Goal: Information Seeking & Learning: Learn about a topic

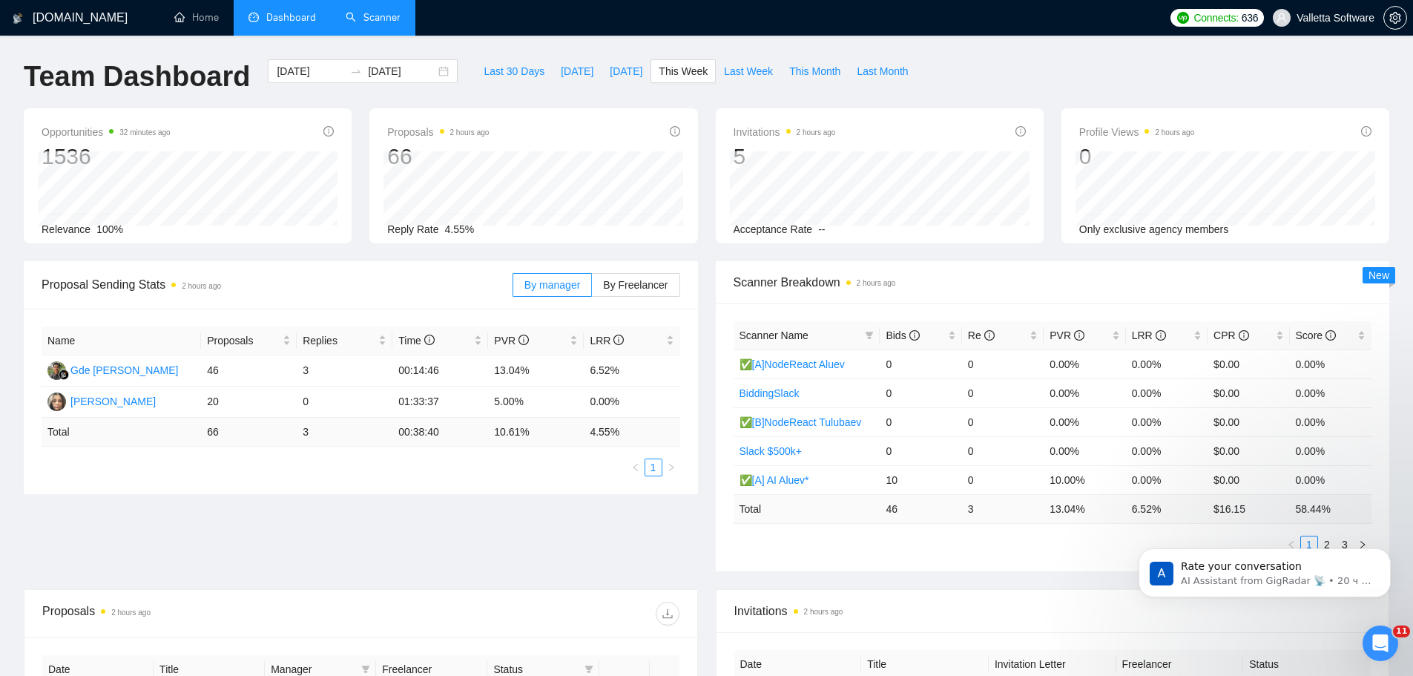
click at [346, 11] on link "Scanner" at bounding box center [373, 17] width 55 height 13
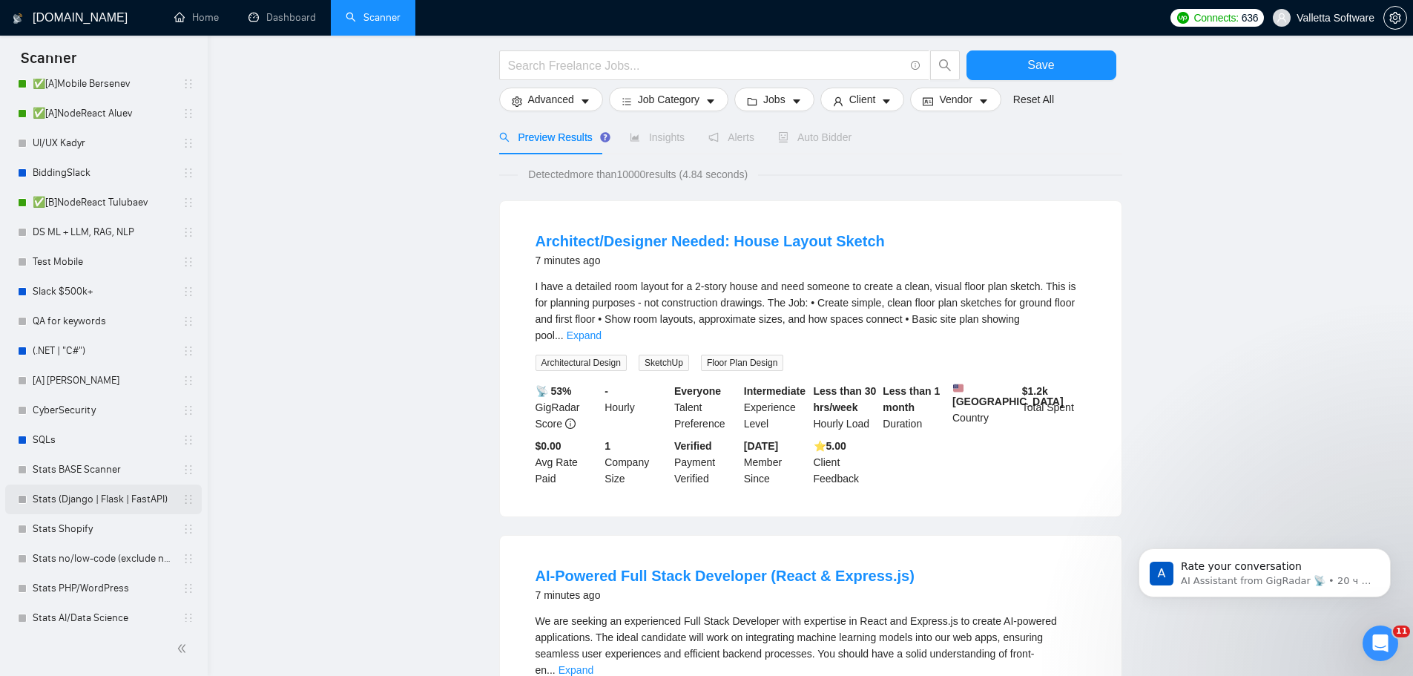
scroll to position [406, 0]
click at [32, 253] on div "Test Mobile" at bounding box center [106, 266] width 176 height 30
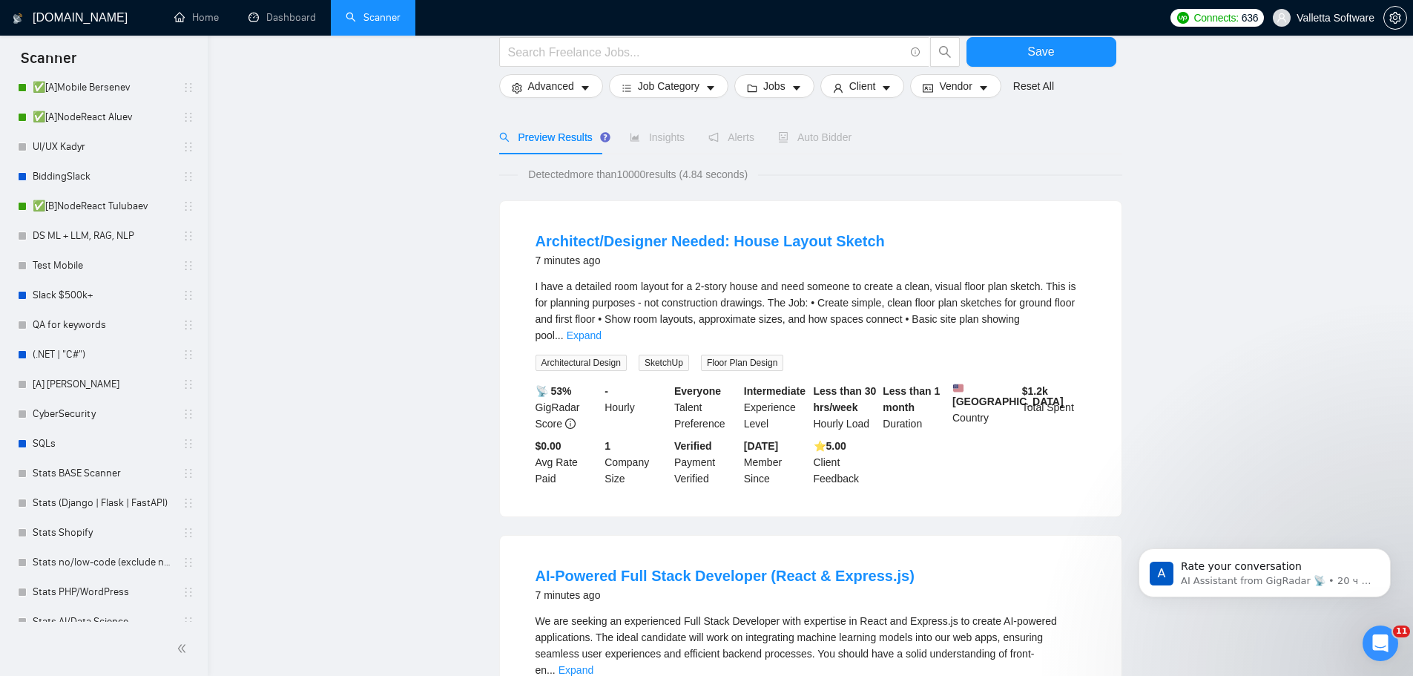
scroll to position [0, 0]
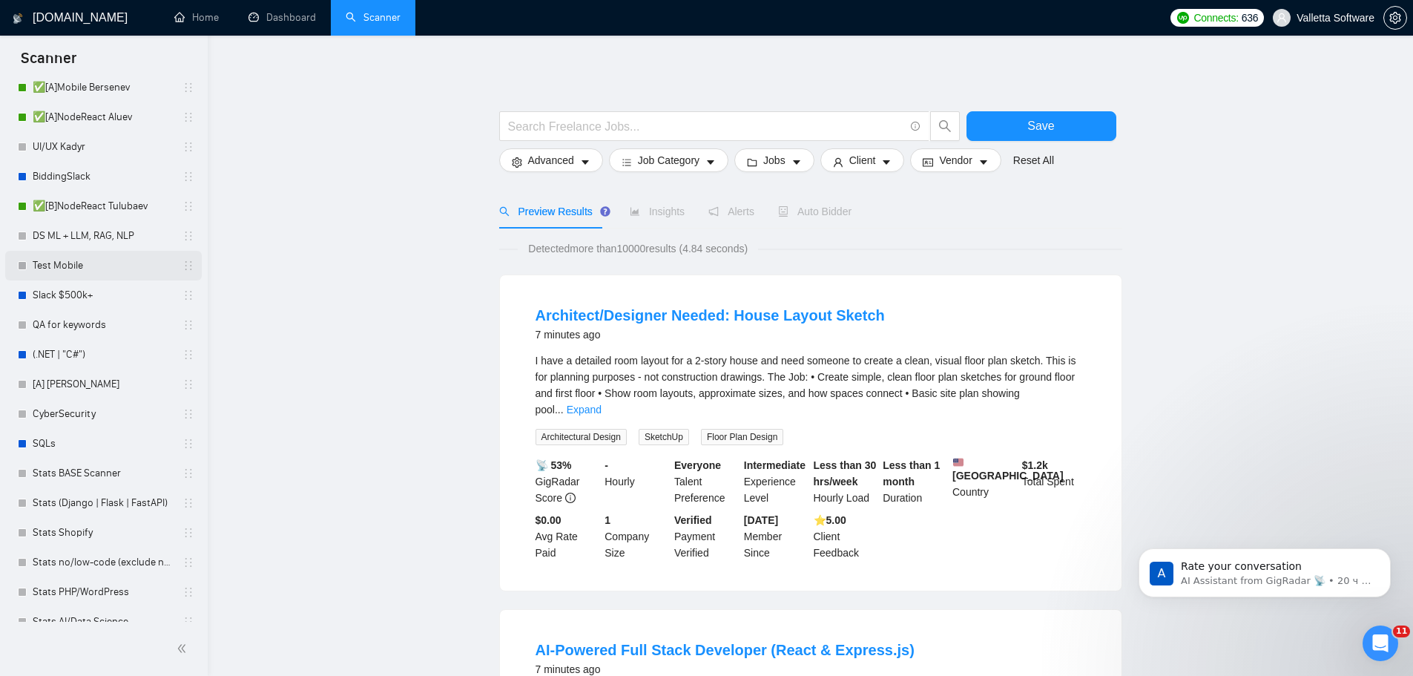
click at [87, 267] on link "Test Mobile" at bounding box center [103, 266] width 141 height 30
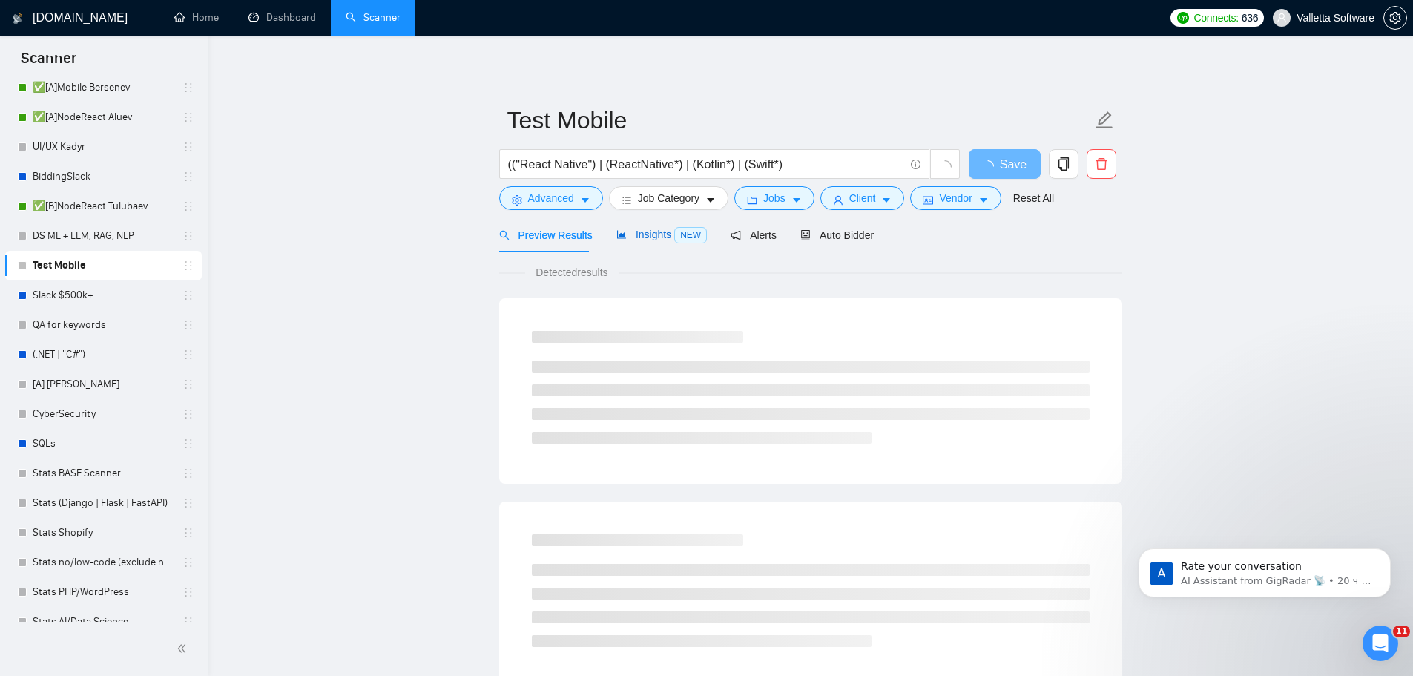
click at [630, 228] on span "Insights NEW" at bounding box center [661, 234] width 90 height 12
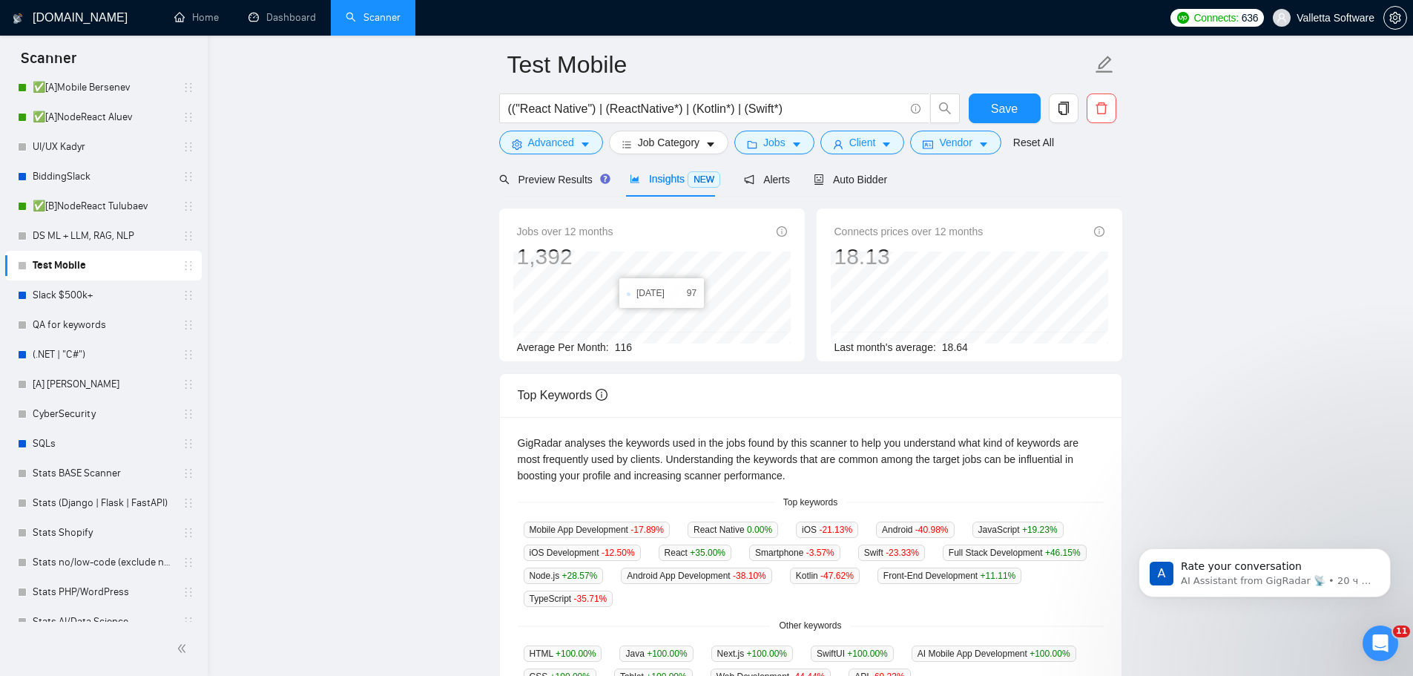
scroll to position [222, 0]
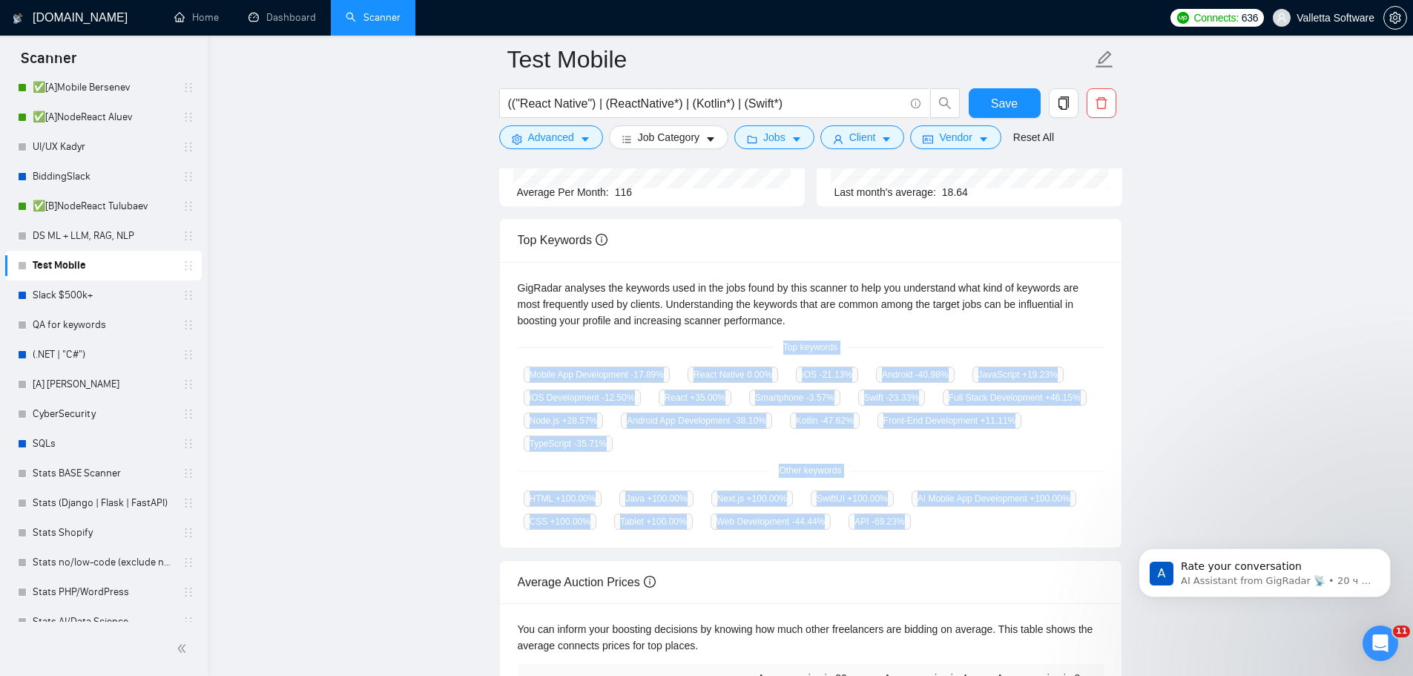
drag, startPoint x: 779, startPoint y: 332, endPoint x: 912, endPoint y: 515, distance: 226.2
click at [913, 518] on div "GigRadar analyses the keywords used in the jobs found by this scanner to help y…" at bounding box center [810, 405] width 621 height 286
copy div "Top keywords Mobile App Development -17.89 % React Native 0.00 % iOS -21.13 % A…"
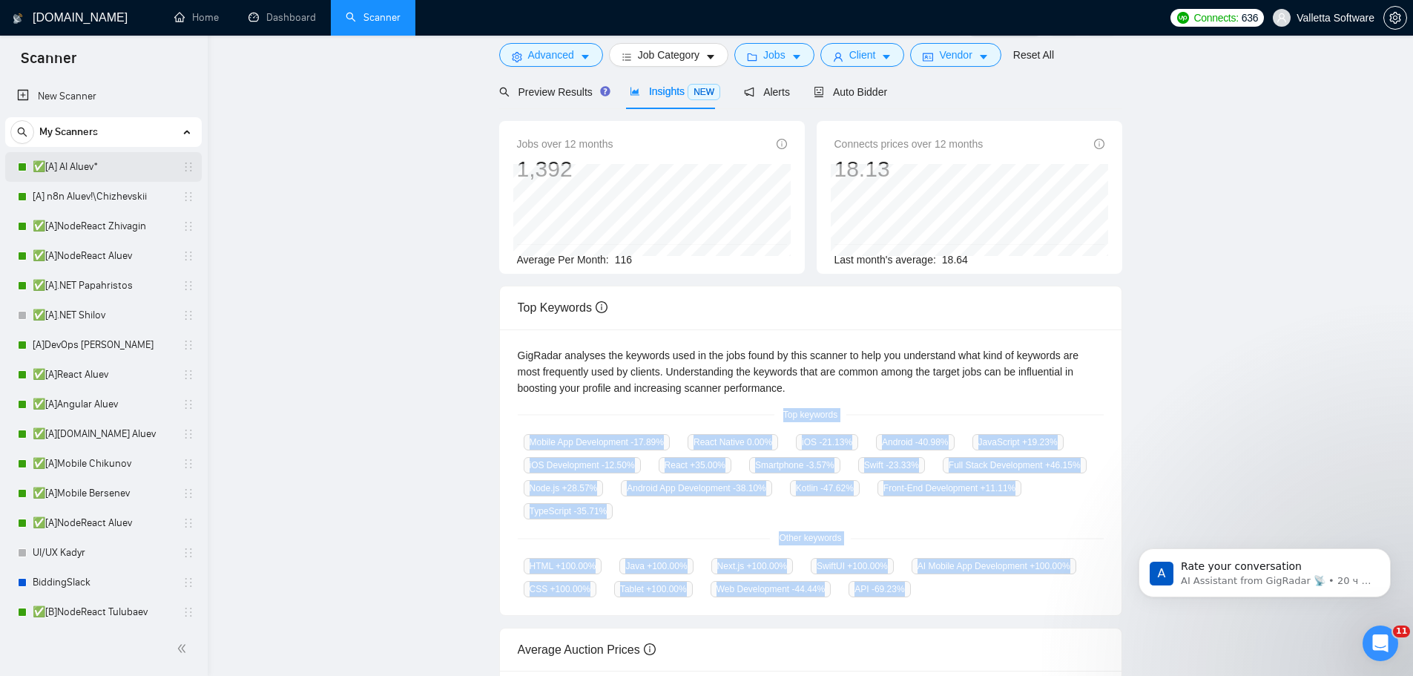
scroll to position [0, 0]
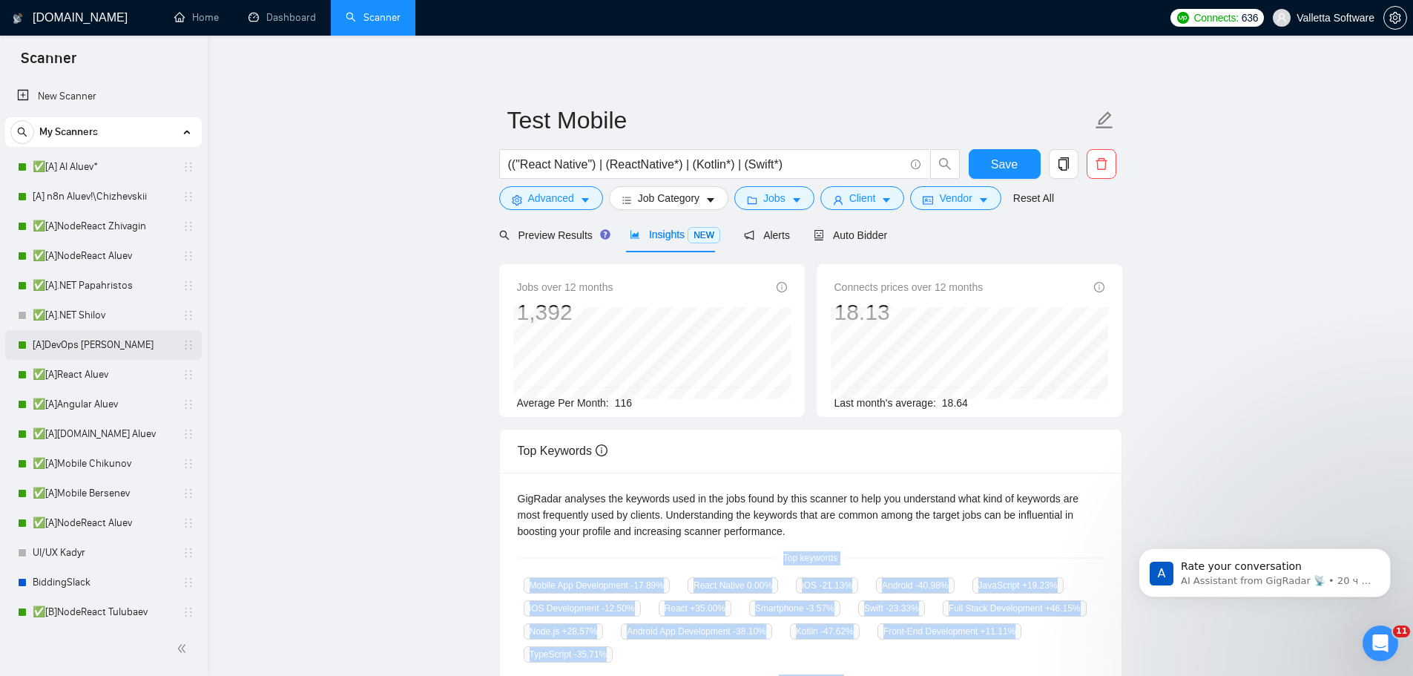
click at [103, 349] on link "[A]DevOps [PERSON_NAME]" at bounding box center [103, 345] width 141 height 30
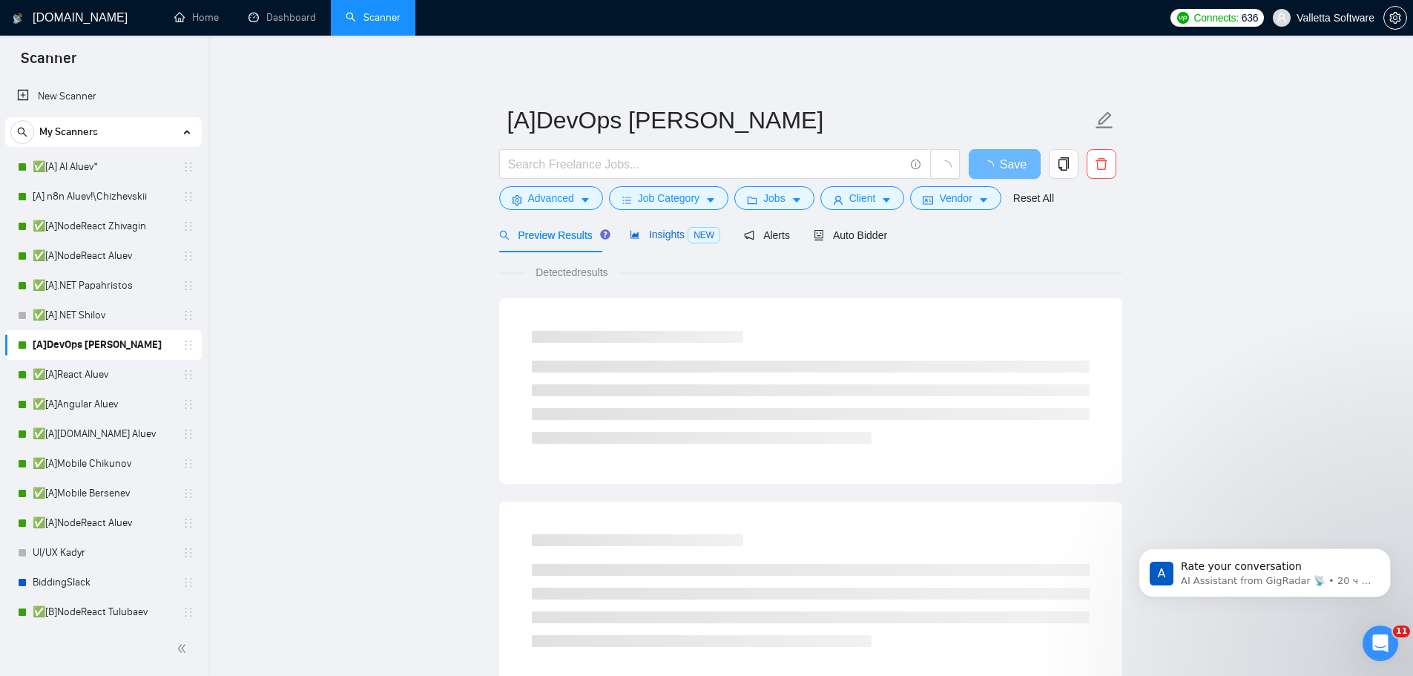
click at [666, 228] on span "Insights NEW" at bounding box center [675, 234] width 90 height 12
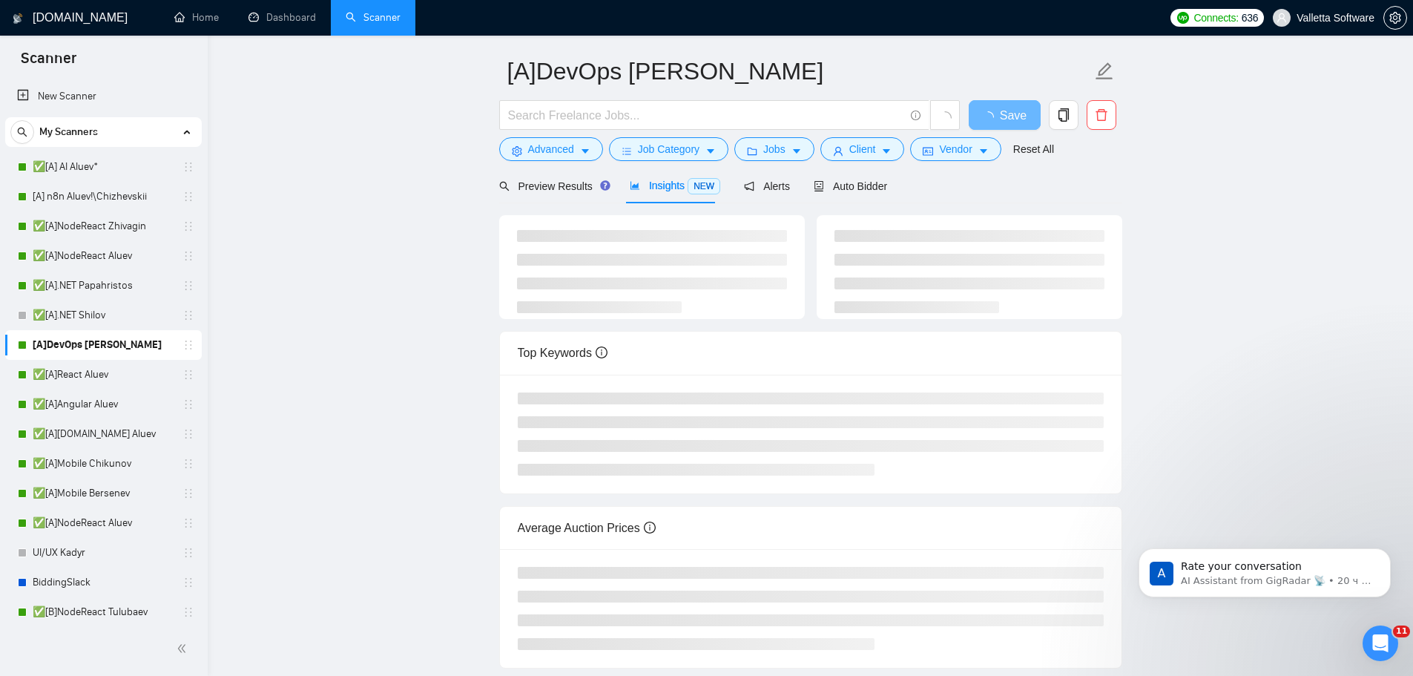
scroll to position [148, 0]
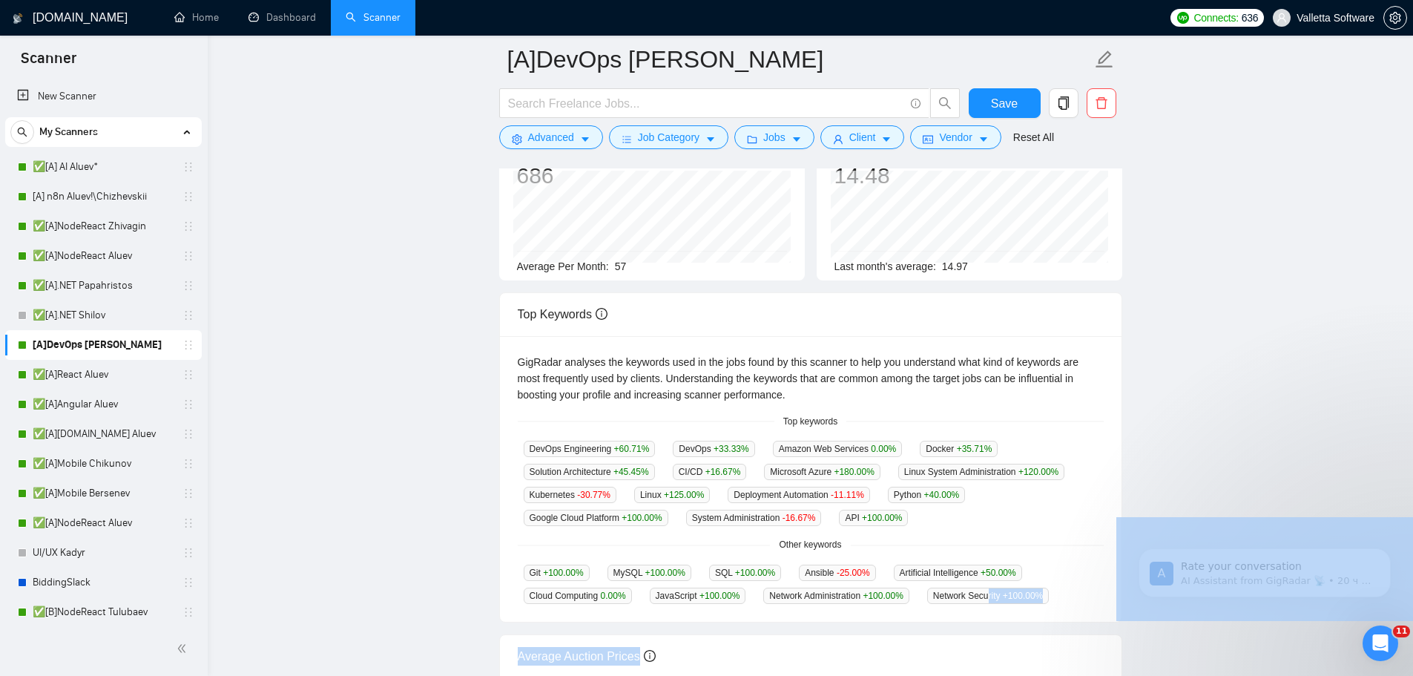
click at [983, 527] on body "Scanner New Scanner My Scanners ✅[A] AI Aluev* [A] n8n Aluev!\Chizhevskii ✅[A]N…" at bounding box center [706, 190] width 1413 height 676
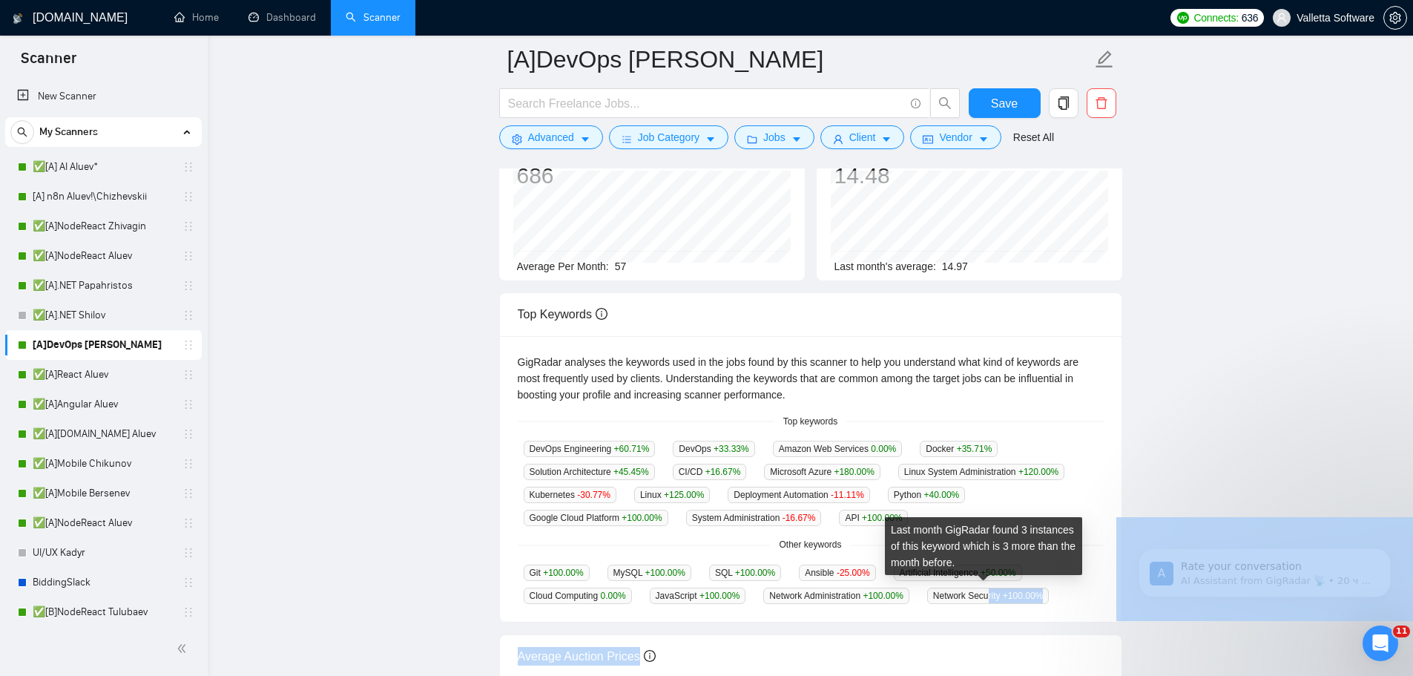
click at [1019, 587] on span "Network Security +100.00 %" at bounding box center [988, 595] width 122 height 16
click at [1042, 593] on span "Network Security +100.00 %" at bounding box center [988, 595] width 122 height 16
click at [1043, 591] on span "Network Security +100.00 %" at bounding box center [988, 595] width 122 height 16
click at [1045, 589] on div "Network Security +100.00 %" at bounding box center [987, 595] width 133 height 17
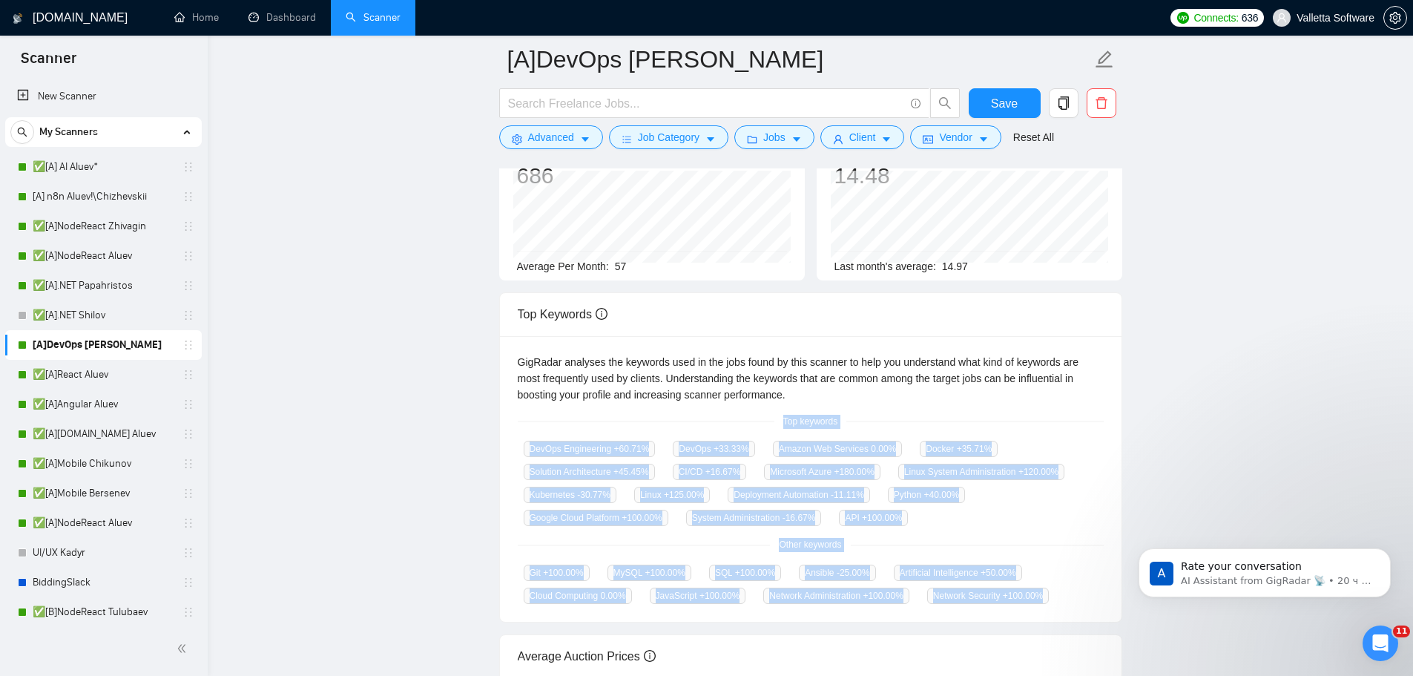
drag, startPoint x: 1058, startPoint y: 587, endPoint x: 782, endPoint y: 418, distance: 323.1
click at [782, 418] on div "GigRadar analyses the keywords used in the jobs found by this scanner to help y…" at bounding box center [810, 479] width 621 height 286
copy div "Top keywords DevOps Engineering +60.71 % DevOps +33.33 % Amazon Web Services 0.…"
drag, startPoint x: 125, startPoint y: 222, endPoint x: 1416, endPoint y: 176, distance: 1291.8
click at [125, 222] on link "✅[A]NodeReact Zhivagin" at bounding box center [103, 226] width 141 height 30
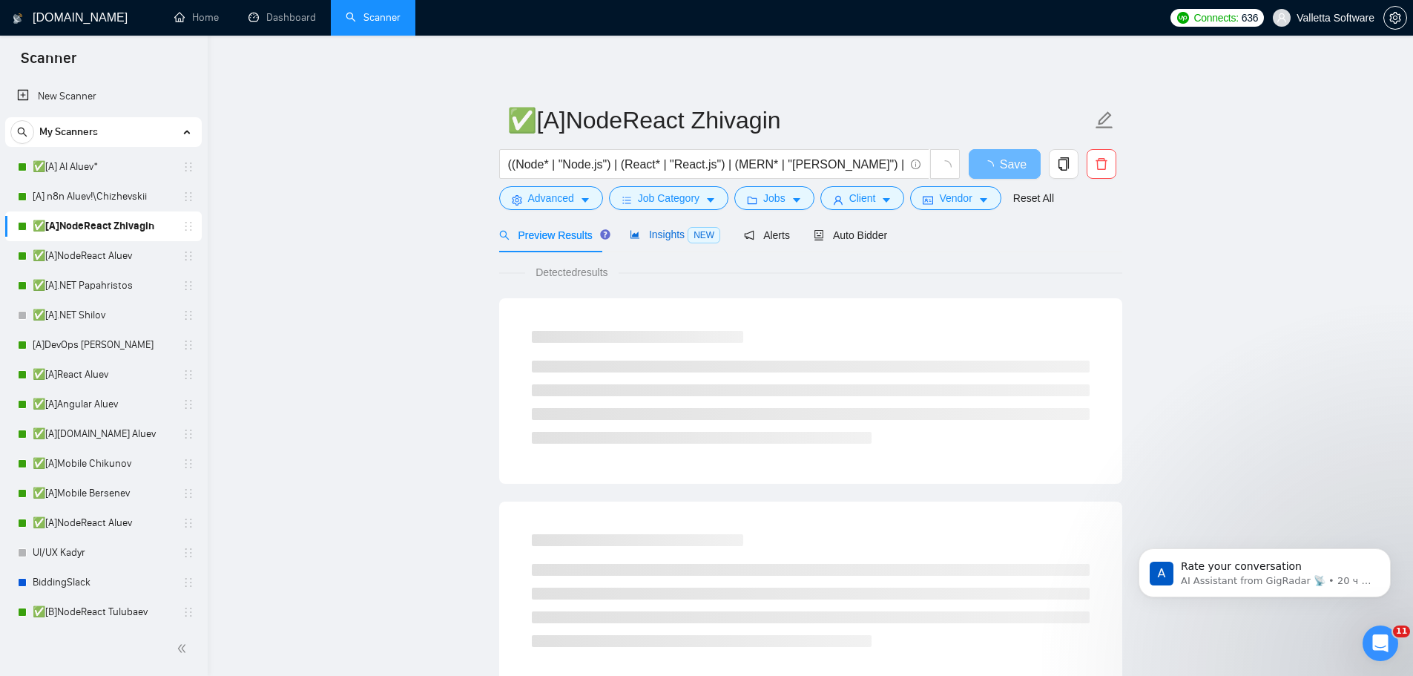
click at [646, 242] on div "Insights NEW" at bounding box center [675, 234] width 90 height 17
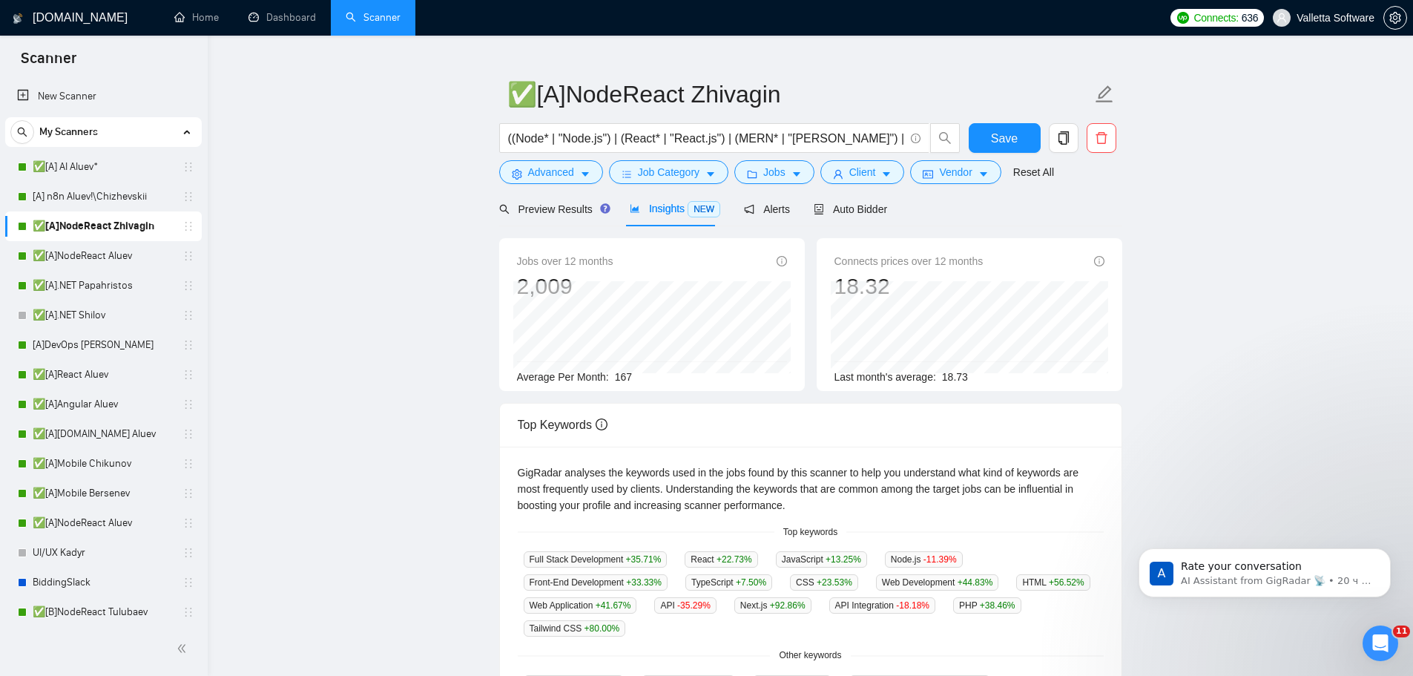
scroll to position [148, 0]
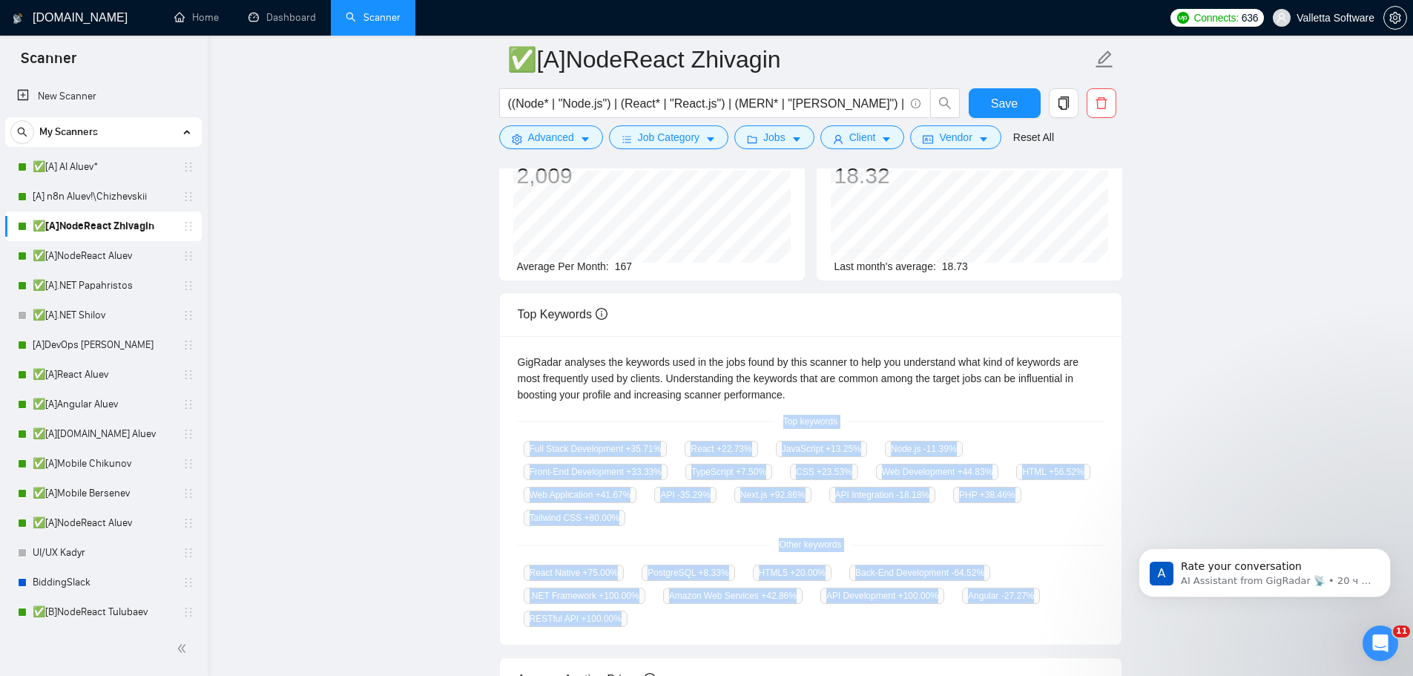
copy div "Top keywords Full Stack Development +35.71 % React +22.73 % JavaScript +13.25 %…"
drag, startPoint x: 790, startPoint y: 426, endPoint x: 969, endPoint y: 635, distance: 275.6
click at [969, 635] on div "GigRadar analyses the keywords used in the jobs found by this scanner to help y…" at bounding box center [810, 490] width 621 height 309
